Goal: Task Accomplishment & Management: Manage account settings

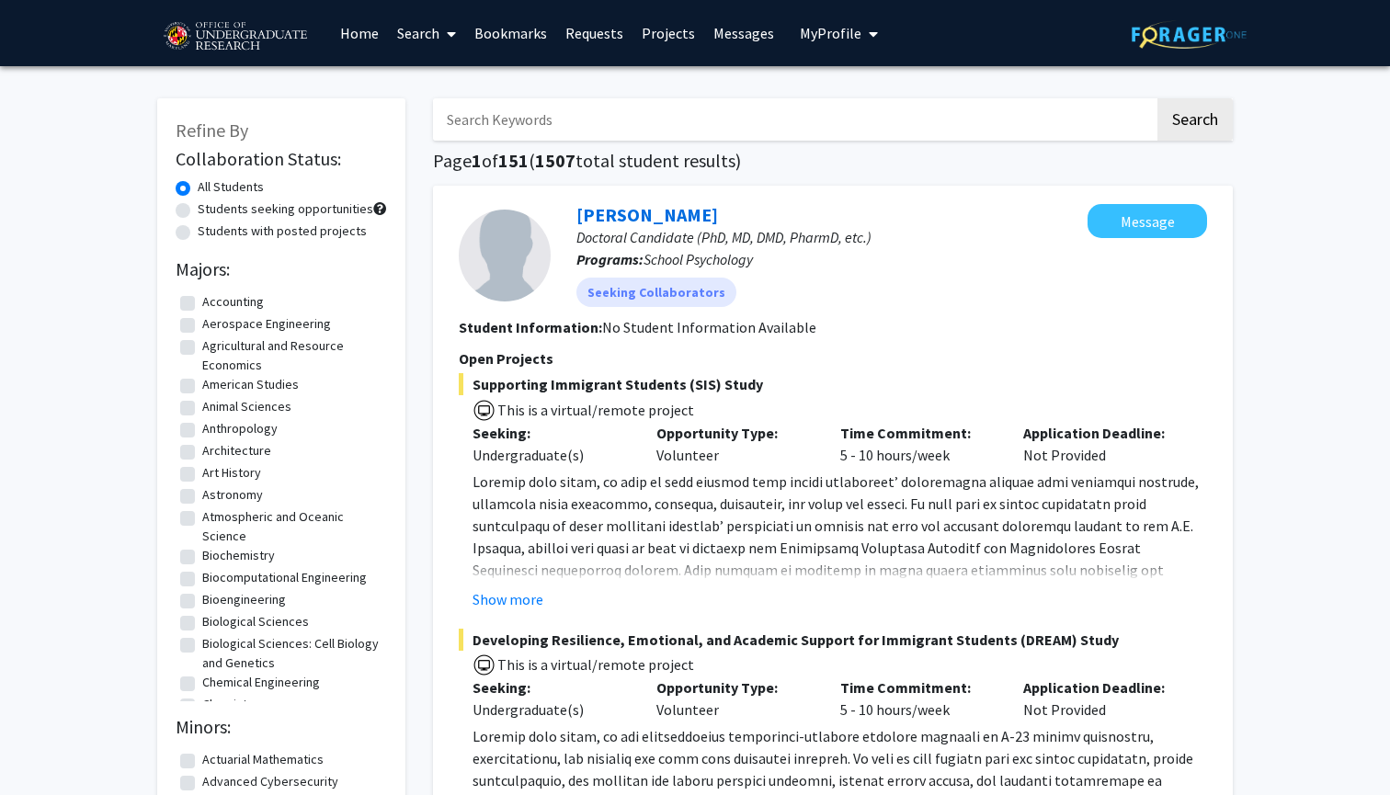
click at [852, 28] on span "My Profile" at bounding box center [831, 33] width 62 height 18
click at [860, 83] on span "[PERSON_NAME]" at bounding box center [913, 85] width 111 height 20
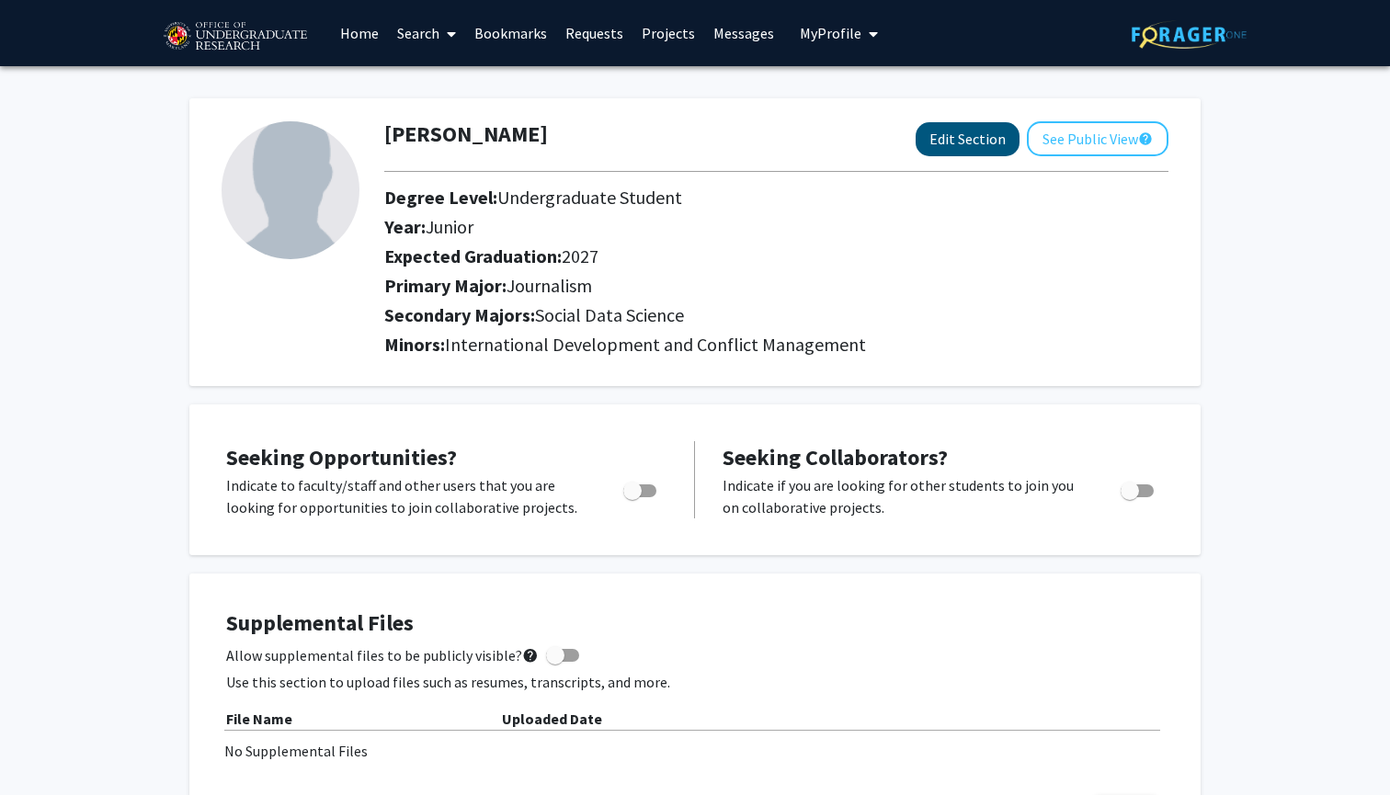
click at [991, 134] on button "Edit Section" at bounding box center [967, 139] width 104 height 34
select select "junior"
select select "2027"
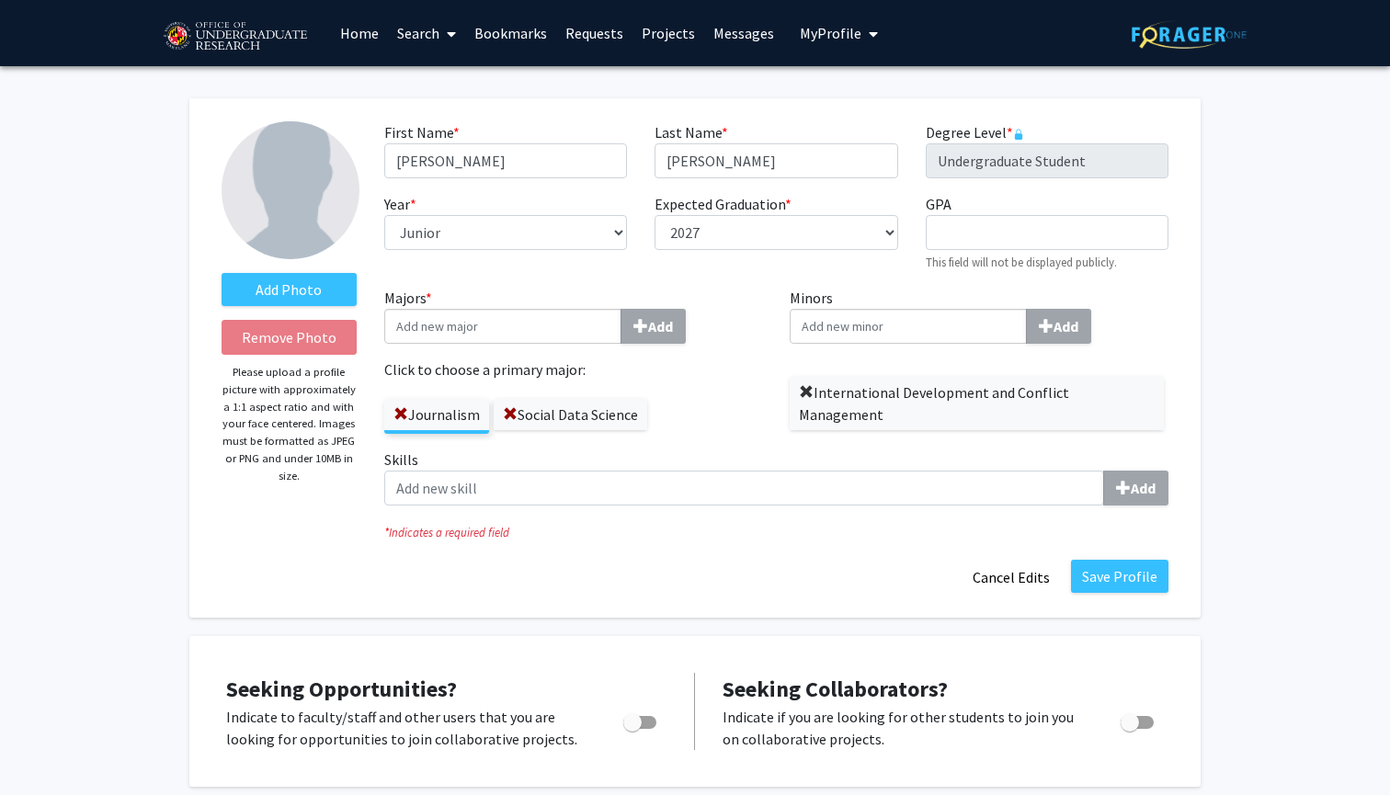
click at [804, 394] on span at bounding box center [806, 392] width 15 height 15
click at [815, 326] on input "Minors Add" at bounding box center [907, 326] width 237 height 35
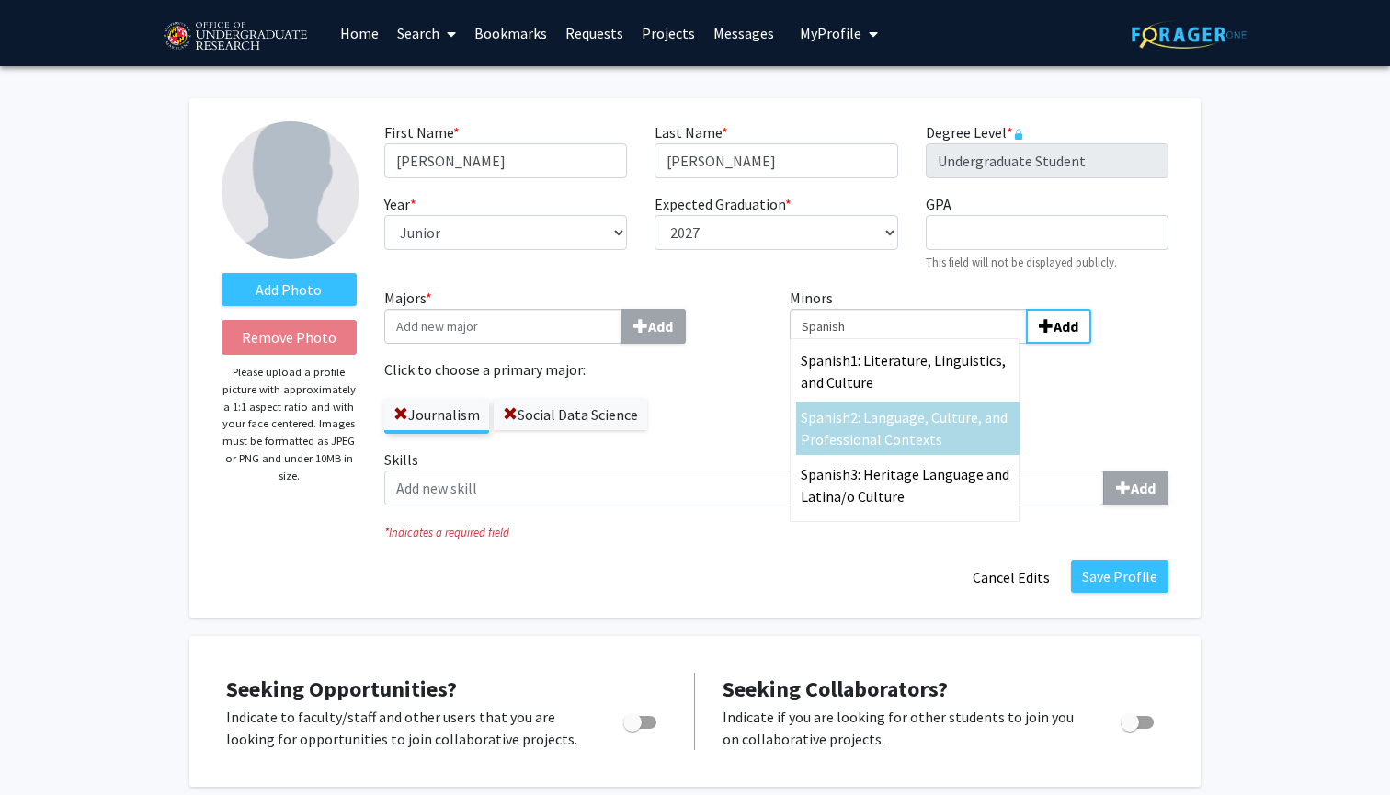
type input "Spanish"
click at [871, 442] on span "2: Language, Culture, and Professional Contexts" at bounding box center [903, 428] width 207 height 40
click at [871, 344] on input "Spanish" at bounding box center [907, 326] width 237 height 35
